Goal: Task Accomplishment & Management: Use online tool/utility

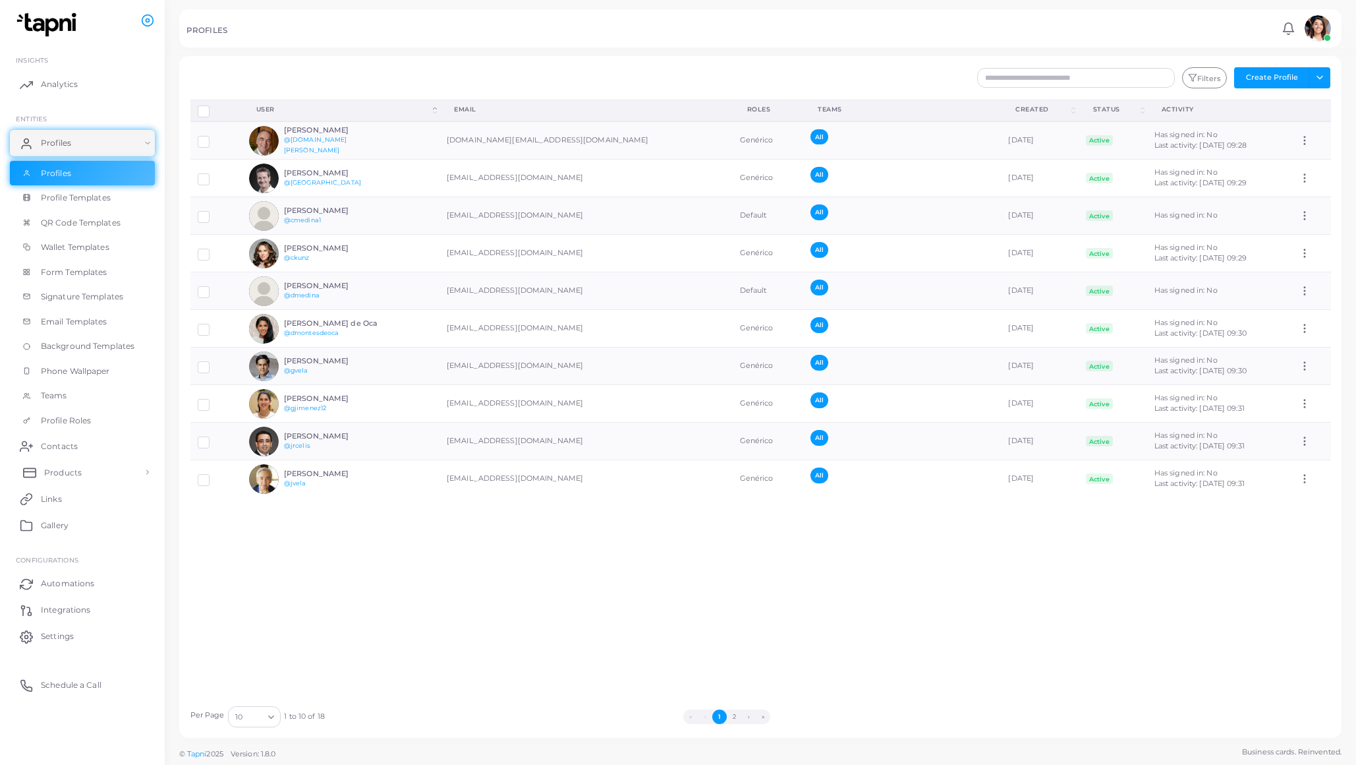
click at [65, 470] on span "Products" at bounding box center [63, 473] width 38 height 12
click at [60, 500] on span "Products" at bounding box center [63, 502] width 38 height 12
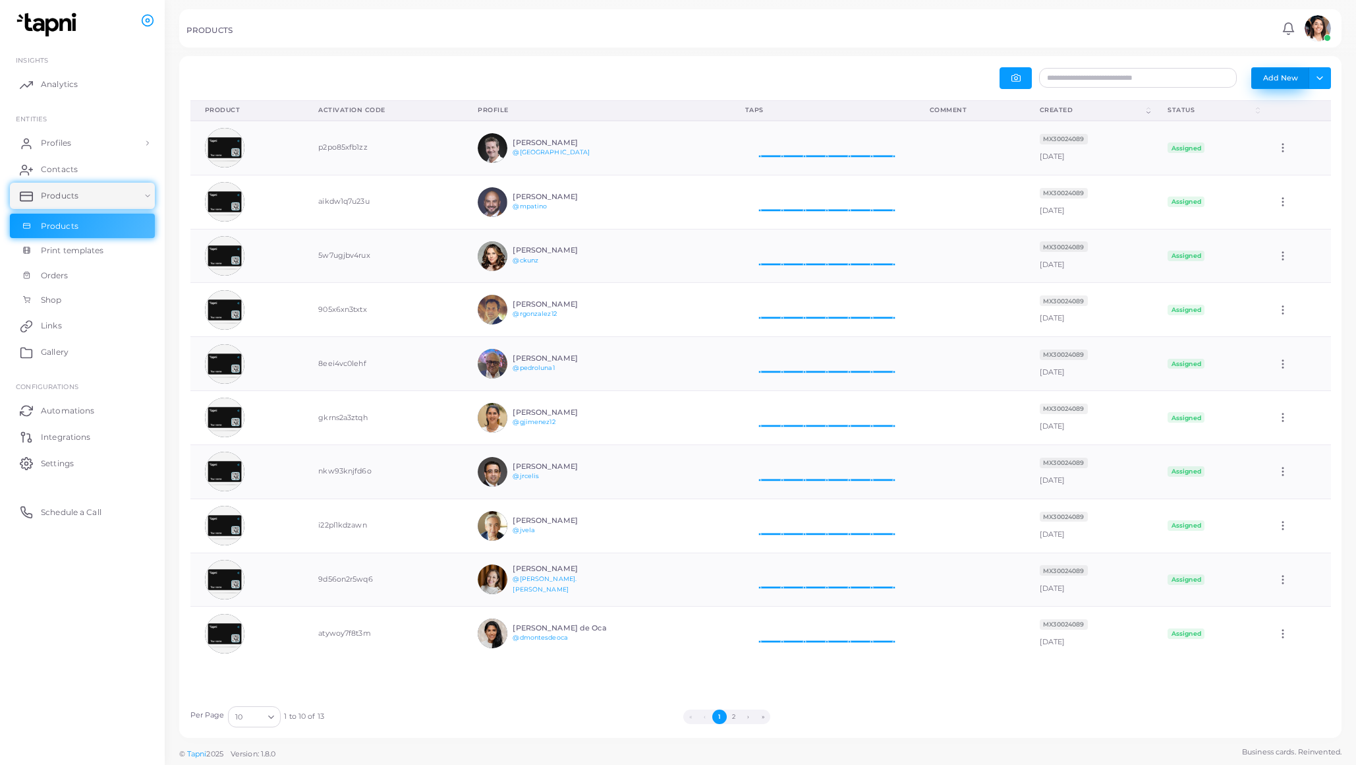
click at [1273, 78] on button "Add New" at bounding box center [1281, 77] width 58 height 21
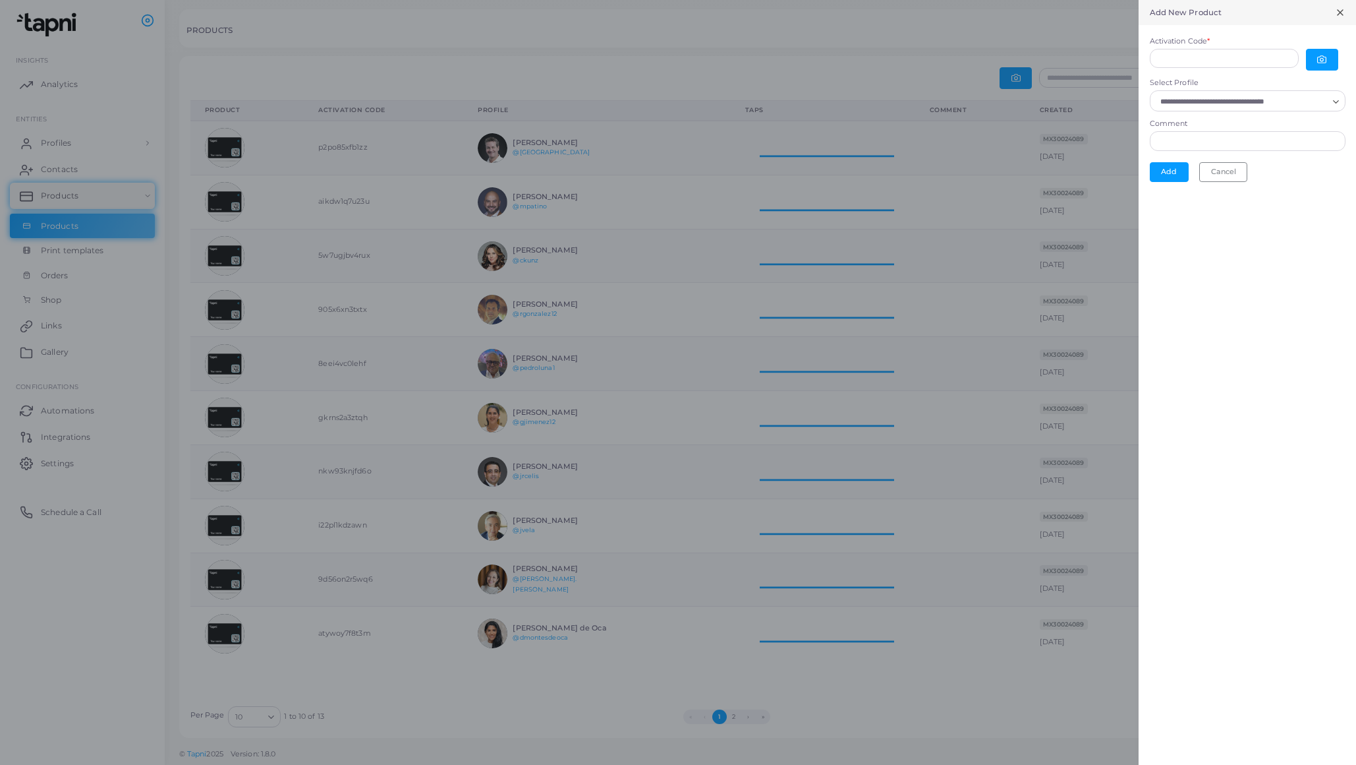
scroll to position [1, 1]
click at [1343, 13] on icon at bounding box center [1340, 12] width 11 height 11
